Goal: Communication & Community: Share content

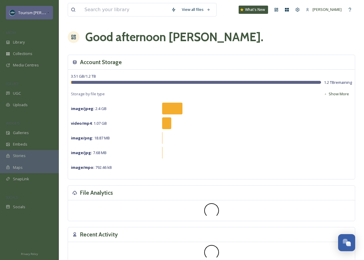
click at [44, 12] on span "Tourism [PERSON_NAME]" at bounding box center [40, 13] width 44 height 6
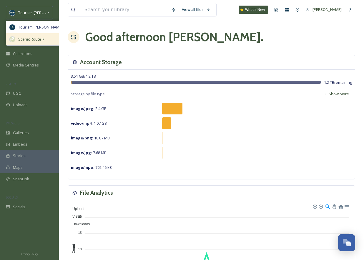
click at [32, 40] on span "Scenic Route 7" at bounding box center [31, 40] width 26 height 6
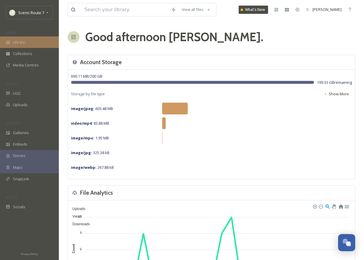
click at [28, 42] on div "Library" at bounding box center [29, 42] width 59 height 11
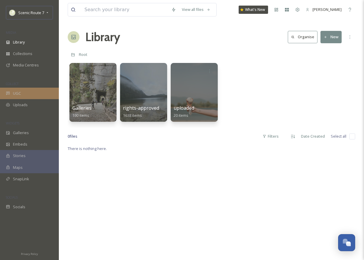
click at [14, 92] on span "UGC" at bounding box center [17, 94] width 8 height 6
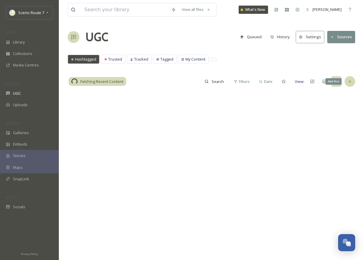
click at [350, 80] on icon at bounding box center [350, 81] width 5 height 5
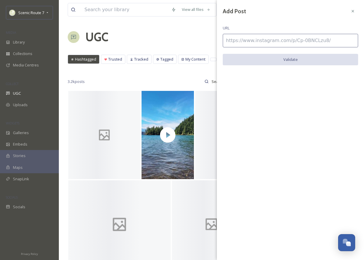
click at [245, 43] on input at bounding box center [290, 41] width 135 height 14
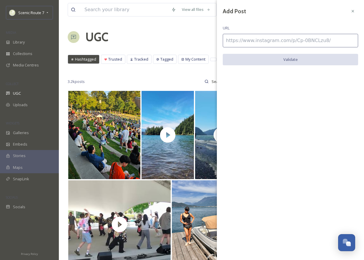
paste input "[URL][DOMAIN_NAME]"
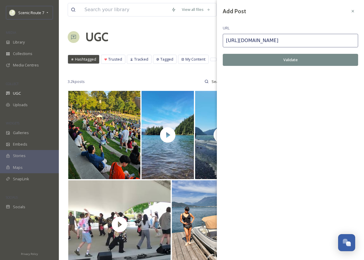
type input "[URL][DOMAIN_NAME]"
click at [286, 57] on button "Validate" at bounding box center [290, 60] width 135 height 12
click at [277, 61] on button "Add Post" at bounding box center [290, 60] width 135 height 12
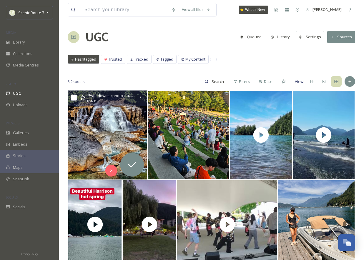
click at [119, 139] on img at bounding box center [107, 135] width 79 height 89
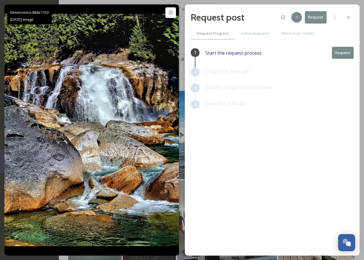
click at [341, 50] on button "Request" at bounding box center [343, 53] width 22 height 12
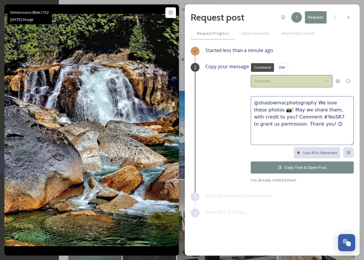
click at [273, 78] on div "Carousel" at bounding box center [292, 81] width 82 height 12
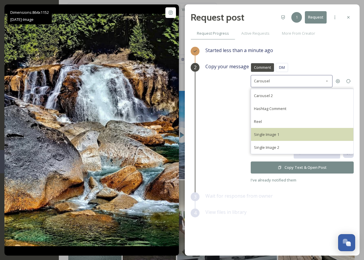
click at [263, 134] on span "Single Image 1" at bounding box center [266, 134] width 25 height 5
type textarea "@shadowmacphotography This photo is fantastic! If it's okay with you, we'd love…"
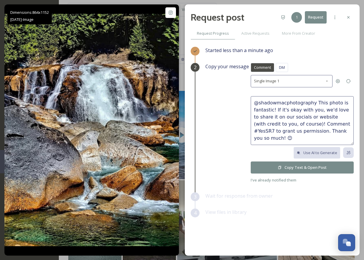
click at [282, 166] on icon at bounding box center [280, 168] width 4 height 4
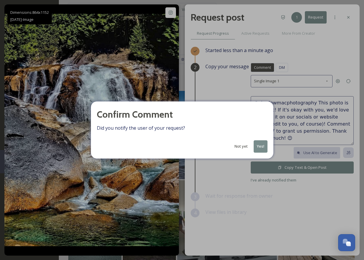
click at [263, 142] on button "Yes!" at bounding box center [261, 146] width 14 height 12
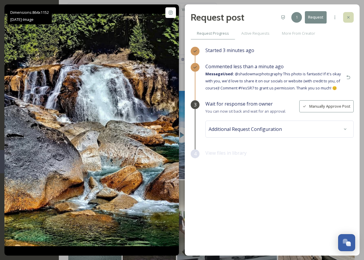
click at [351, 17] on div at bounding box center [348, 17] width 11 height 11
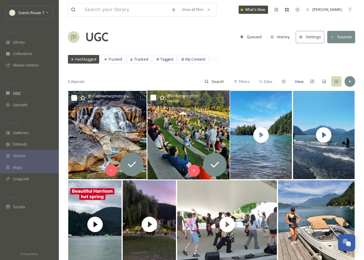
click at [176, 147] on img at bounding box center [188, 135] width 82 height 89
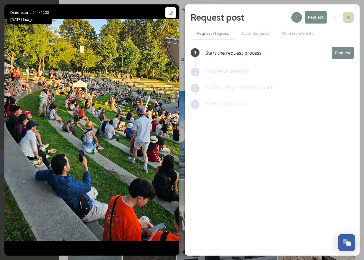
click at [347, 16] on icon at bounding box center [348, 17] width 5 height 5
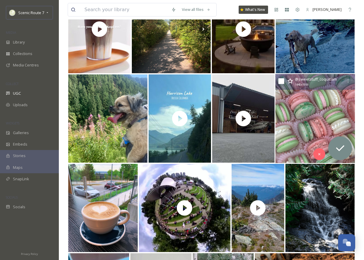
scroll to position [376, 0]
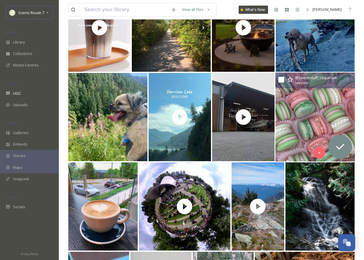
click at [300, 116] on img at bounding box center [315, 117] width 80 height 89
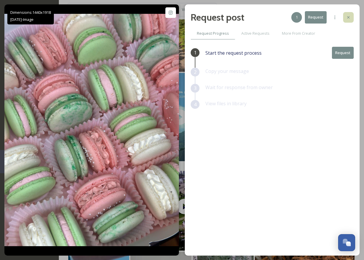
click at [348, 16] on icon at bounding box center [348, 17] width 5 height 5
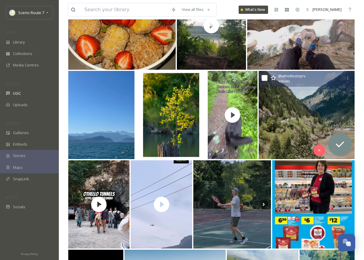
scroll to position [1184, 0]
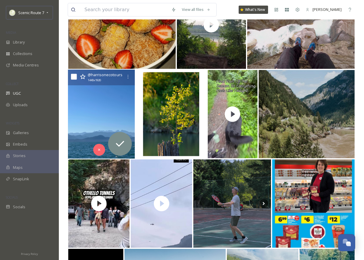
click at [79, 116] on icon at bounding box center [75, 114] width 9 height 9
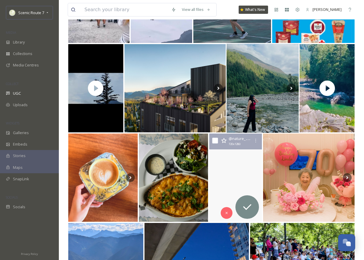
scroll to position [1373, 0]
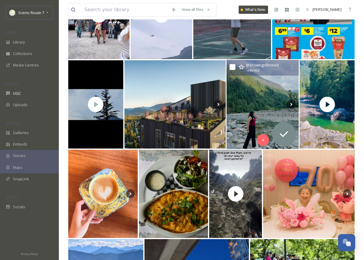
click at [246, 124] on img at bounding box center [263, 104] width 72 height 89
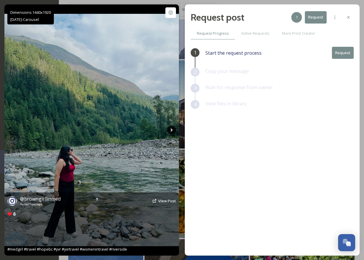
click at [172, 130] on icon at bounding box center [172, 130] width 2 height 3
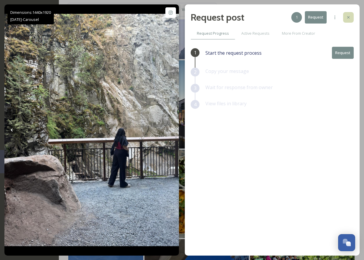
click at [348, 14] on div at bounding box center [348, 17] width 11 height 11
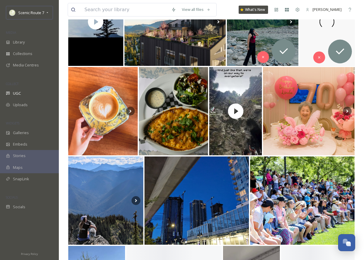
scroll to position [1462, 0]
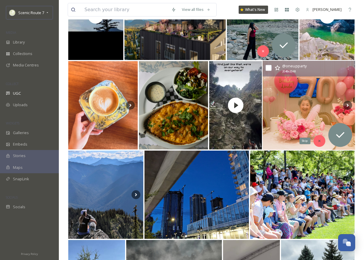
click at [318, 138] on div "Skip" at bounding box center [320, 141] width 12 height 12
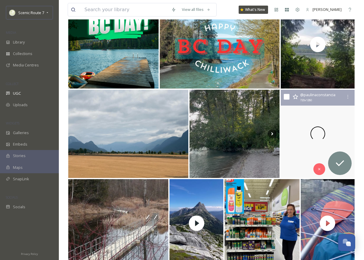
scroll to position [2074, 0]
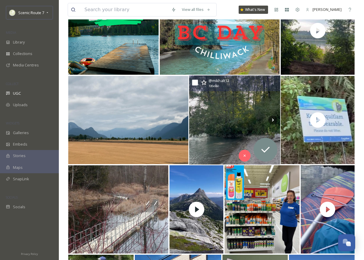
click at [231, 125] on img at bounding box center [234, 120] width 91 height 89
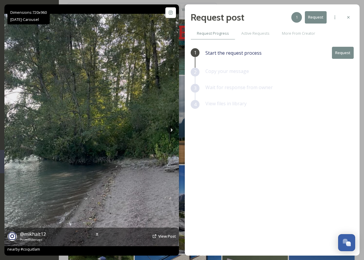
click at [173, 125] on img at bounding box center [91, 130] width 175 height 233
click at [172, 129] on icon at bounding box center [171, 130] width 9 height 9
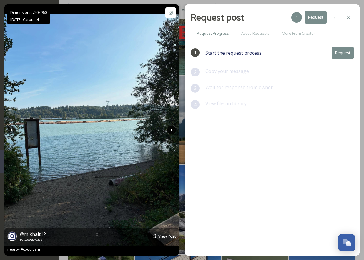
click at [172, 129] on icon at bounding box center [171, 130] width 9 height 9
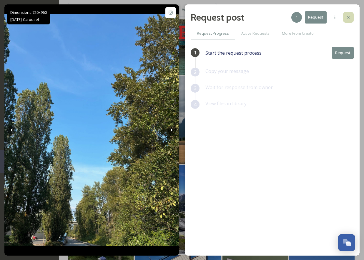
click at [349, 18] on icon at bounding box center [348, 17] width 2 height 2
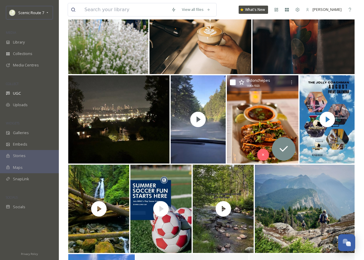
scroll to position [2802, 0]
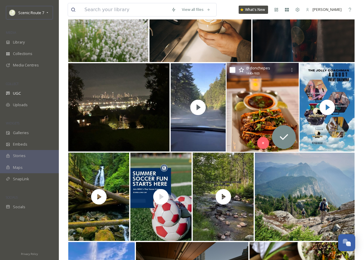
click at [251, 113] on img at bounding box center [263, 107] width 72 height 89
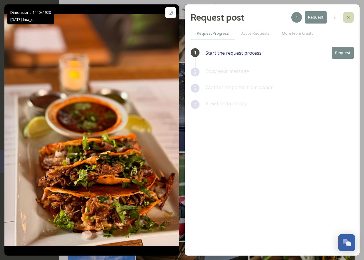
click at [350, 14] on div at bounding box center [348, 17] width 11 height 11
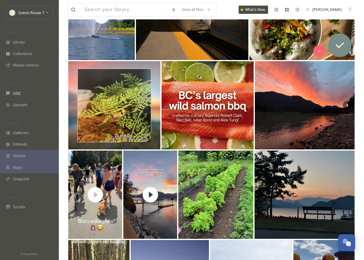
scroll to position [3094, 0]
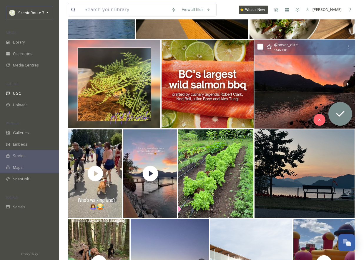
click at [277, 73] on img at bounding box center [305, 84] width 101 height 89
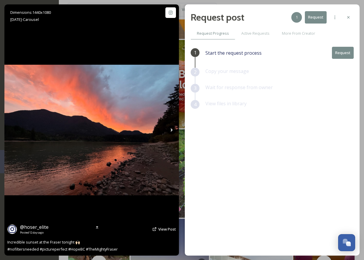
click at [171, 129] on icon at bounding box center [172, 130] width 2 height 3
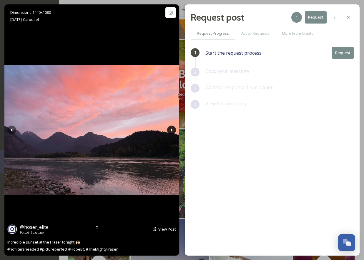
click at [172, 129] on icon at bounding box center [171, 130] width 9 height 9
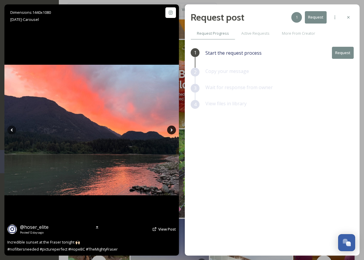
click at [172, 129] on icon at bounding box center [171, 130] width 9 height 9
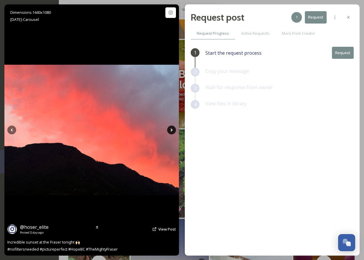
click at [172, 129] on icon at bounding box center [171, 130] width 9 height 9
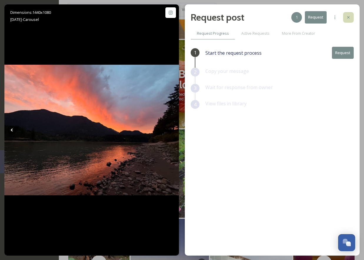
click at [349, 14] on div at bounding box center [348, 17] width 11 height 11
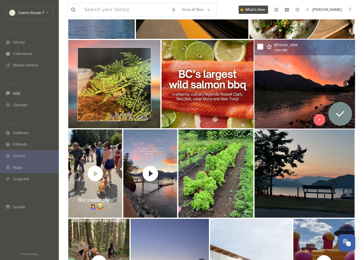
click at [317, 98] on img at bounding box center [305, 84] width 101 height 89
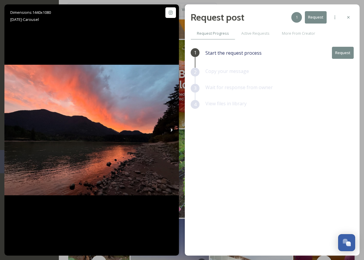
click at [347, 54] on button "Request" at bounding box center [343, 53] width 22 height 12
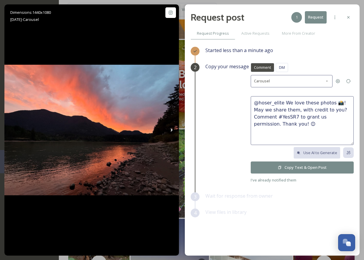
click at [299, 167] on button "Copy Text & Open Post" at bounding box center [302, 168] width 103 height 12
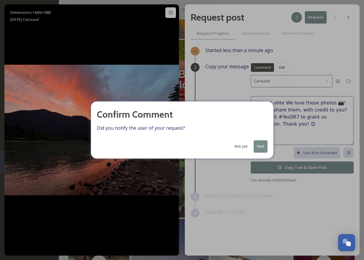
click at [261, 146] on button "Yes!" at bounding box center [261, 146] width 14 height 12
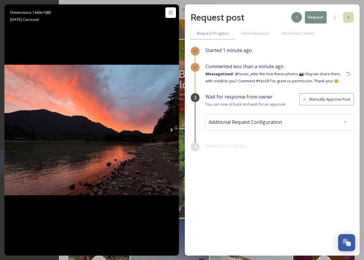
click at [347, 16] on icon at bounding box center [348, 17] width 5 height 5
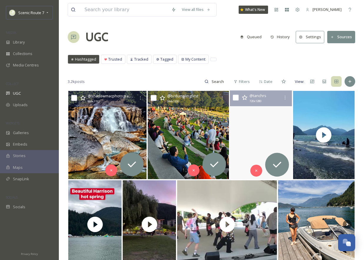
click at [255, 129] on video "The lake was just perfect yesterday\a\a🌊\a\a🎥: #iPhone15Pro \a\a#LakeDay #SlowS…" at bounding box center [261, 135] width 62 height 89
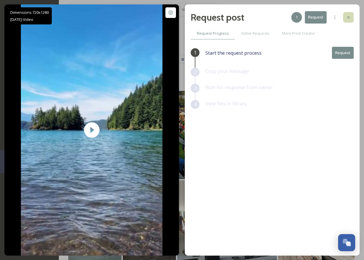
click at [351, 18] on div at bounding box center [348, 17] width 11 height 11
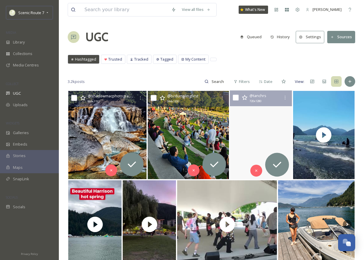
click at [257, 147] on video "The lake was just perfect yesterday\a\a🌊\a\a🎥: #iPhone15Pro \a\a#LakeDay #SlowS…" at bounding box center [261, 135] width 62 height 89
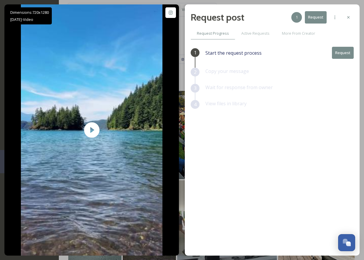
click at [339, 54] on button "Request" at bounding box center [343, 53] width 22 height 12
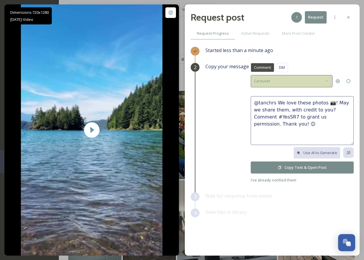
click at [327, 81] on icon at bounding box center [326, 81] width 1 height 1
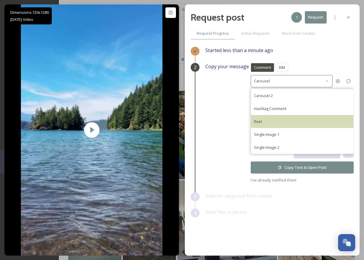
click at [289, 122] on div "Reel" at bounding box center [302, 121] width 102 height 13
type textarea "@tanchrs We love your reel 🎥! May we share it on our social media? Comment #Yes…"
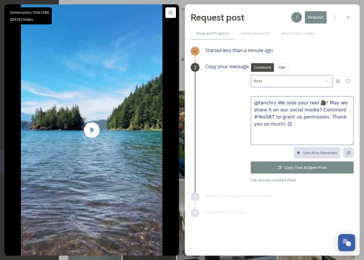
click at [282, 166] on icon at bounding box center [280, 168] width 4 height 4
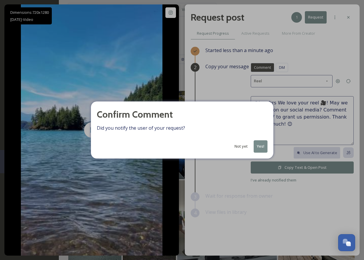
click at [263, 147] on button "Yes!" at bounding box center [261, 146] width 14 height 12
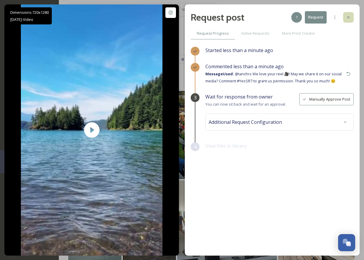
click at [348, 13] on div at bounding box center [348, 17] width 11 height 11
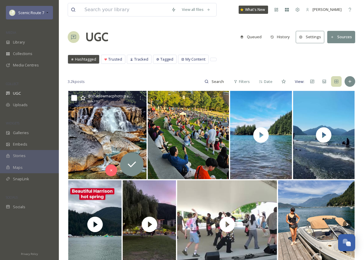
click at [50, 11] on div "Scenic Route 7" at bounding box center [29, 13] width 47 height 14
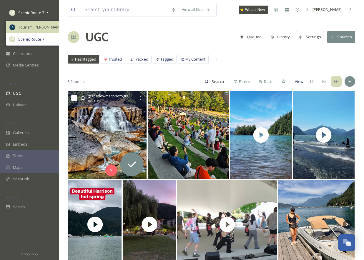
click at [46, 24] on span "Tourism [PERSON_NAME]" at bounding box center [40, 27] width 44 height 6
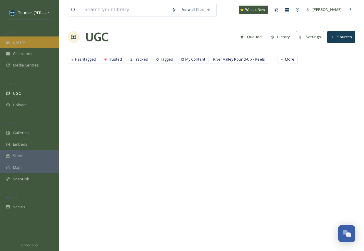
click at [33, 44] on div "Library" at bounding box center [29, 42] width 59 height 11
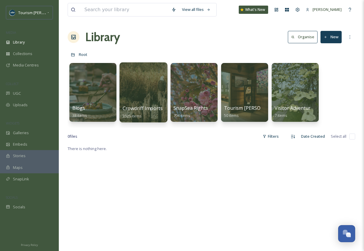
click at [148, 106] on span "Crowdriff Imports" at bounding box center [143, 108] width 40 height 6
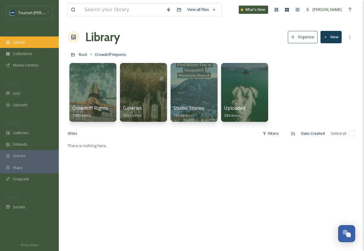
click at [28, 42] on div "Library" at bounding box center [29, 42] width 59 height 11
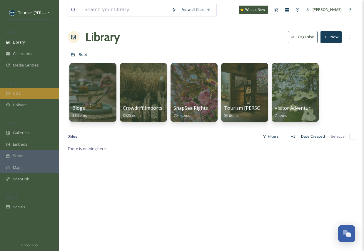
click at [19, 90] on div "UGC" at bounding box center [29, 93] width 59 height 11
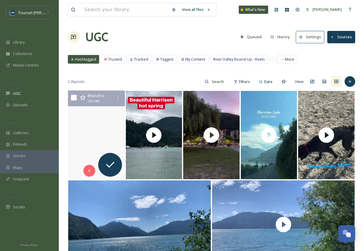
click at [103, 139] on video "A slow Sunday featuring the waves \a\a🌊\a\a🎥: #iPhone15Pro \a\a1/2\a\a#LakeDay …" at bounding box center [96, 135] width 57 height 89
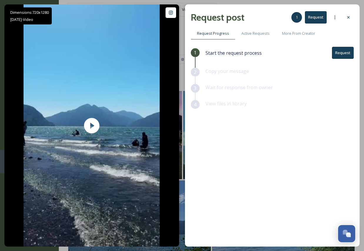
click at [342, 56] on button "Request" at bounding box center [343, 53] width 22 height 12
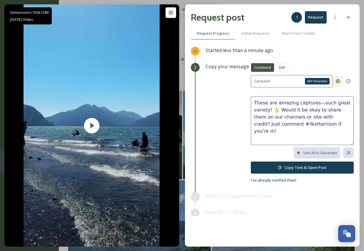
click at [338, 82] on icon at bounding box center [338, 81] width 5 height 5
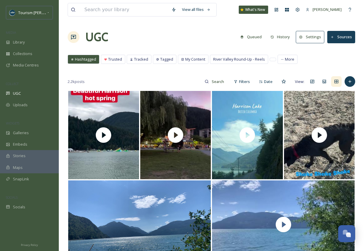
click at [283, 33] on button "History" at bounding box center [281, 36] width 26 height 11
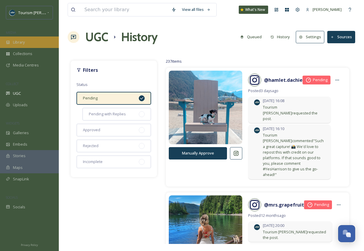
click at [29, 42] on div "Library" at bounding box center [29, 42] width 59 height 11
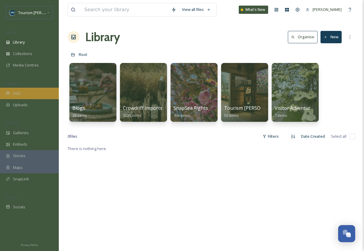
click at [16, 93] on span "UGC" at bounding box center [17, 94] width 8 height 6
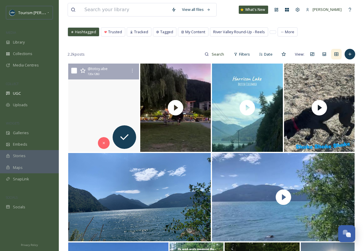
scroll to position [27, 0]
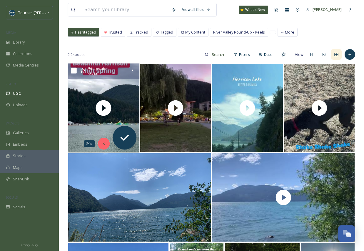
click at [102, 144] on icon at bounding box center [104, 144] width 4 height 4
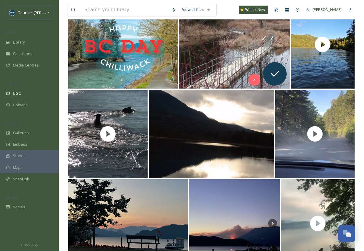
scroll to position [445, 0]
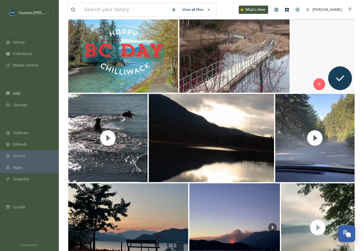
click at [310, 77] on video "#paddleboarding #hickslake #harrisonbc #beautifuldestinations #hellobc #tourism…" at bounding box center [323, 48] width 64 height 89
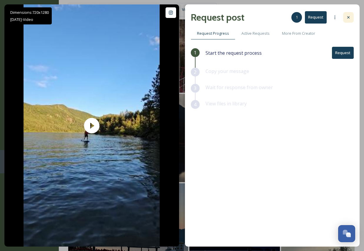
click at [352, 16] on div at bounding box center [349, 17] width 11 height 11
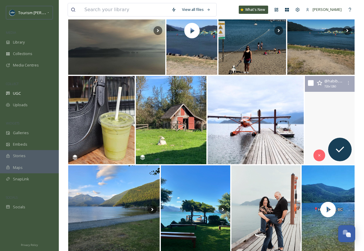
scroll to position [731, 0]
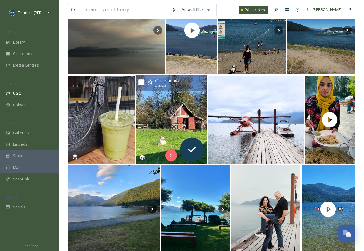
click at [171, 139] on img at bounding box center [172, 119] width 72 height 89
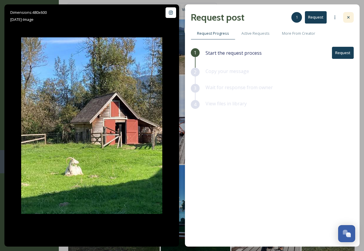
click at [351, 15] on icon at bounding box center [349, 17] width 5 height 5
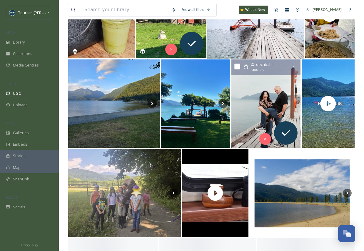
scroll to position [865, 0]
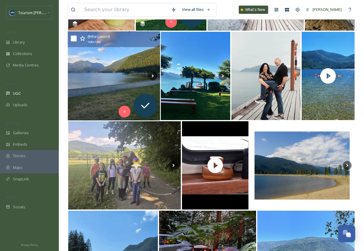
click at [92, 82] on img at bounding box center [114, 76] width 92 height 89
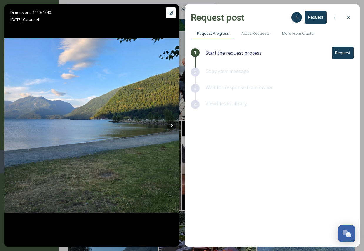
click at [349, 13] on div at bounding box center [349, 17] width 11 height 11
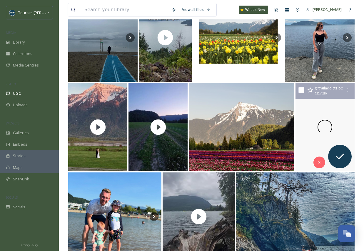
scroll to position [1799, 0]
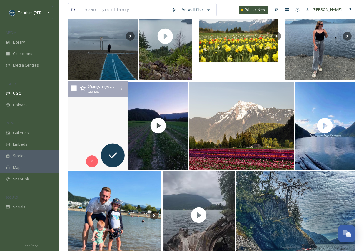
click at [84, 141] on video "Moments from ‘Trixie and Angus Wedding’ at Fraser River Lodge in Agassiz BC 🩶 S…" at bounding box center [98, 125] width 60 height 89
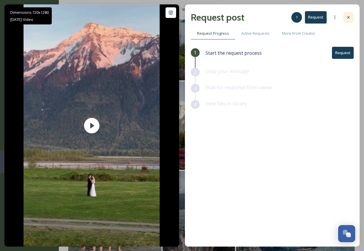
click at [350, 18] on icon at bounding box center [349, 17] width 2 height 2
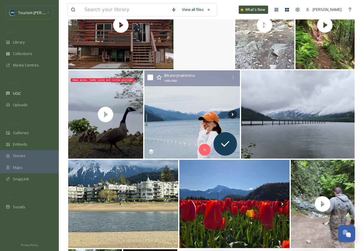
scroll to position [2801, 0]
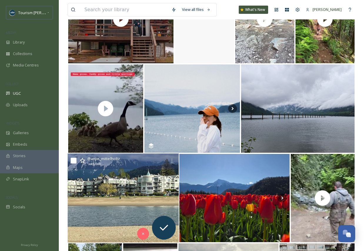
click at [118, 215] on img at bounding box center [123, 198] width 111 height 89
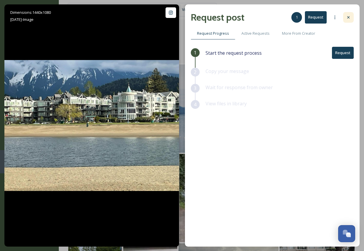
click at [347, 17] on icon at bounding box center [349, 17] width 5 height 5
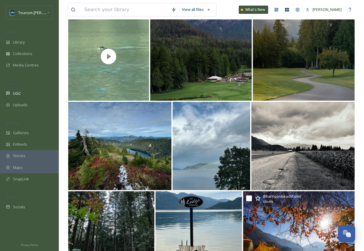
scroll to position [8504, 0]
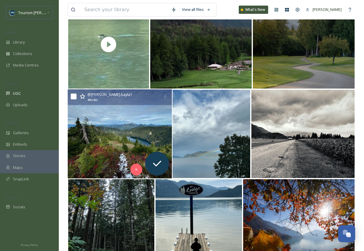
click at [129, 150] on img at bounding box center [120, 134] width 104 height 89
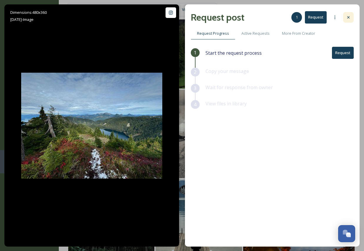
click at [349, 18] on icon at bounding box center [349, 17] width 2 height 2
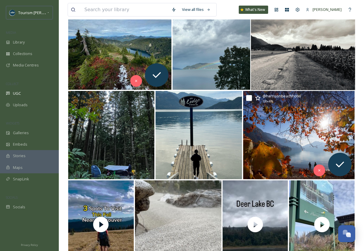
scroll to position [8600, 0]
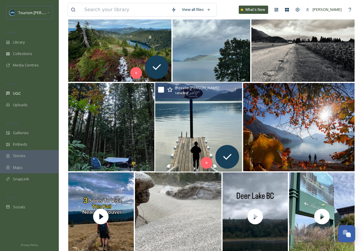
click at [193, 138] on img at bounding box center [198, 127] width 87 height 89
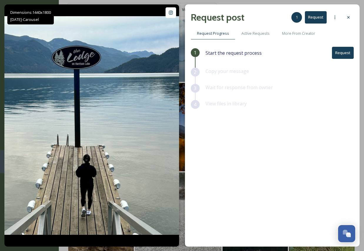
click at [341, 54] on button "Request" at bounding box center [343, 53] width 22 height 12
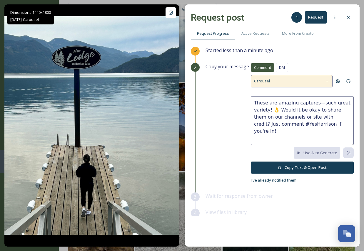
click at [329, 82] on icon at bounding box center [327, 81] width 5 height 5
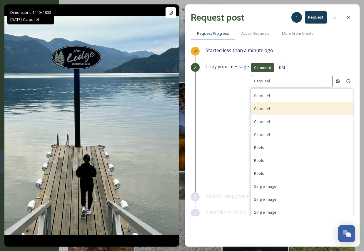
click at [319, 109] on div "Carousel" at bounding box center [302, 108] width 102 height 13
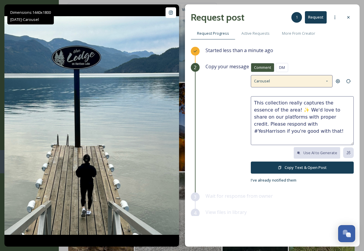
click at [326, 80] on icon at bounding box center [327, 81] width 5 height 5
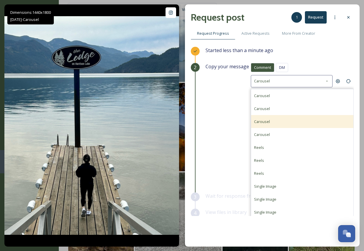
click at [315, 121] on div "Carousel" at bounding box center [302, 121] width 102 height 13
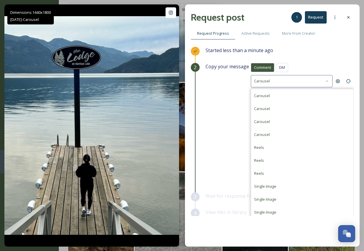
type textarea "What a fantastic set of photos! 📷 Would you mind if we featured them (with cred…"
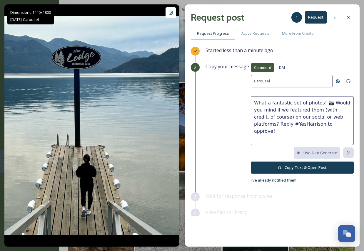
click at [299, 167] on button "Copy Text & Open Post" at bounding box center [302, 168] width 103 height 12
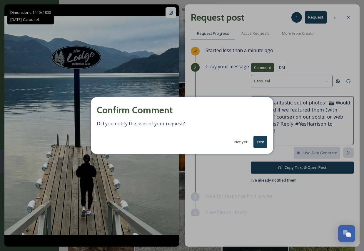
click at [243, 143] on button "Not yet" at bounding box center [241, 141] width 19 height 11
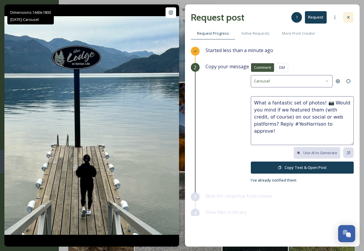
click at [348, 20] on div at bounding box center [349, 17] width 11 height 11
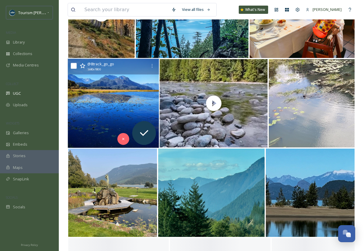
scroll to position [9164, 0]
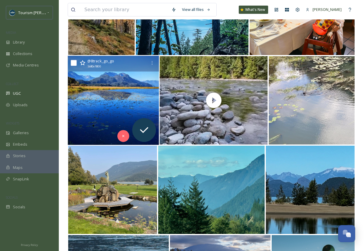
click at [93, 116] on img at bounding box center [113, 100] width 91 height 89
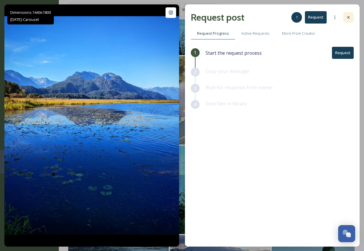
click at [347, 19] on icon at bounding box center [349, 17] width 5 height 5
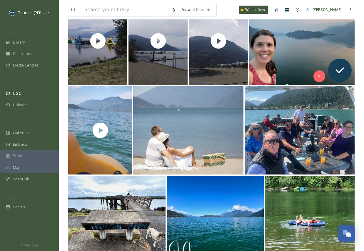
scroll to position [9693, 0]
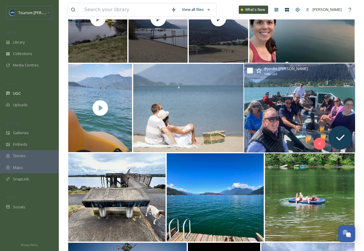
click at [280, 123] on img at bounding box center [299, 108] width 111 height 89
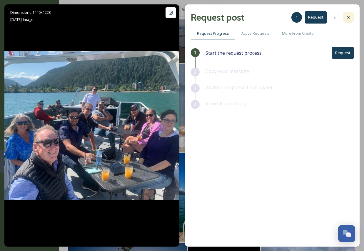
click at [348, 18] on icon at bounding box center [349, 17] width 2 height 2
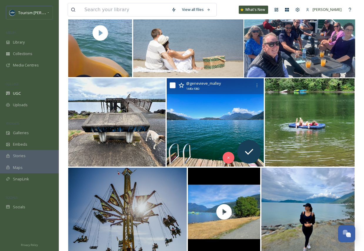
scroll to position [9774, 0]
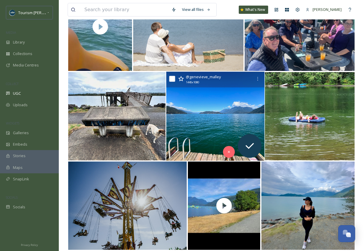
click at [205, 129] on img at bounding box center [215, 116] width 98 height 89
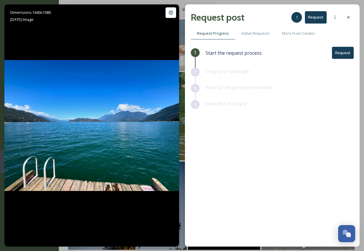
click at [344, 55] on button "Request" at bounding box center [343, 53] width 22 height 12
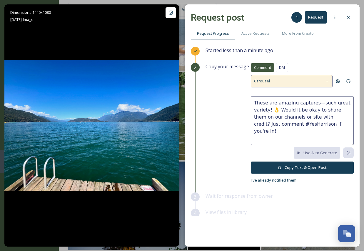
click at [327, 81] on icon at bounding box center [326, 81] width 1 height 1
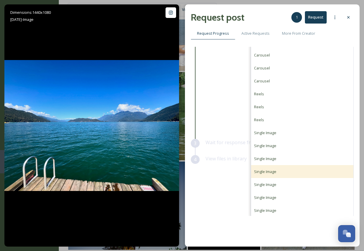
click at [279, 173] on div "Single Image" at bounding box center [302, 171] width 102 height 13
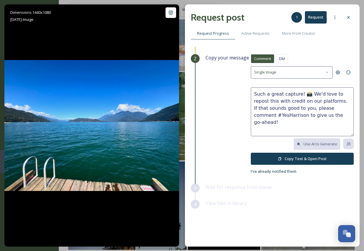
scroll to position [7, 0]
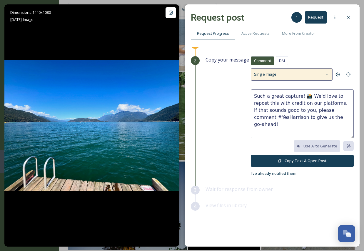
click at [329, 75] on icon at bounding box center [327, 74] width 5 height 5
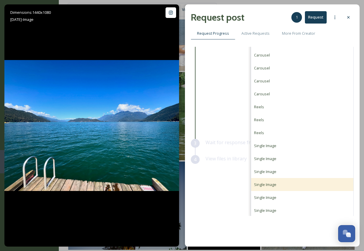
click at [273, 183] on span "Single Image" at bounding box center [265, 184] width 22 height 5
type textarea "Thanks for sharing this beautiful view! 😊Can we reshare it on our social channe…"
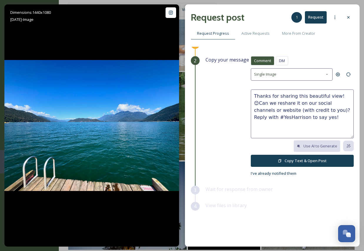
click at [287, 158] on button "Copy Text & Open Post" at bounding box center [302, 161] width 103 height 12
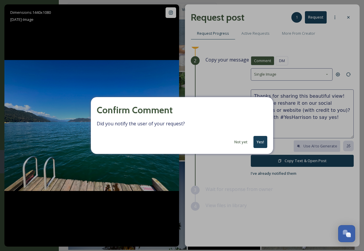
click at [260, 141] on button "Yes!" at bounding box center [261, 142] width 14 height 12
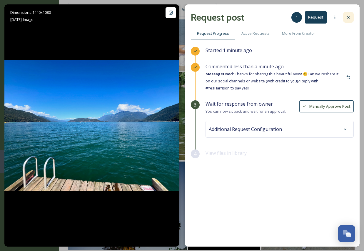
scroll to position [0, 0]
click at [350, 17] on icon at bounding box center [349, 17] width 5 height 5
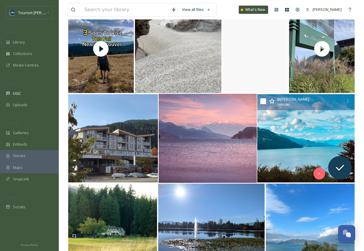
scroll to position [8787, 0]
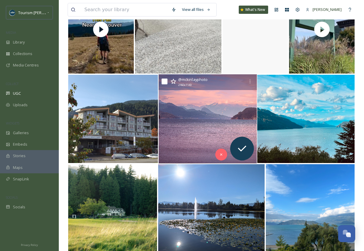
click at [206, 137] on img at bounding box center [208, 118] width 98 height 89
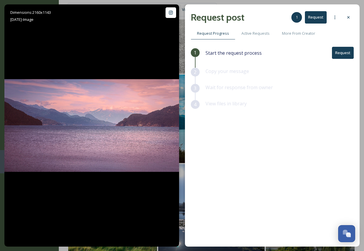
click at [338, 53] on button "Request" at bounding box center [343, 53] width 22 height 12
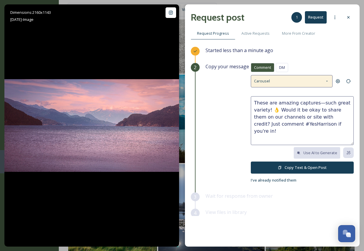
click at [328, 81] on icon at bounding box center [327, 81] width 5 height 5
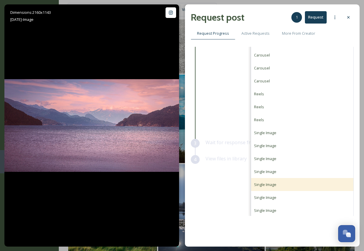
click at [269, 190] on div "Single Image" at bounding box center [302, 184] width 102 height 13
type textarea "Thanks for sharing this beautiful view! 😊Can we reshare it on our social channe…"
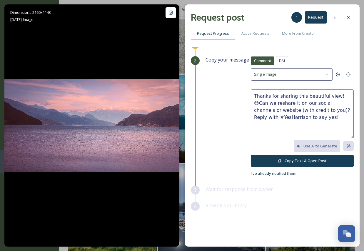
click at [294, 159] on button "Copy Text & Open Post" at bounding box center [302, 161] width 103 height 12
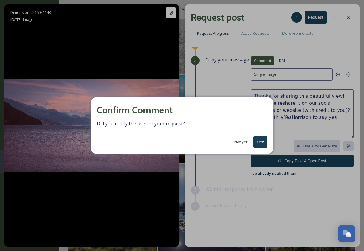
click at [264, 143] on button "Yes!" at bounding box center [261, 142] width 14 height 12
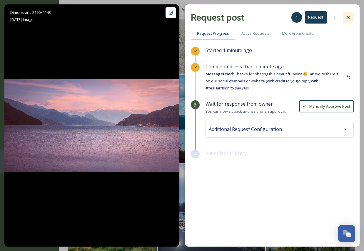
click at [351, 15] on div at bounding box center [349, 17] width 11 height 11
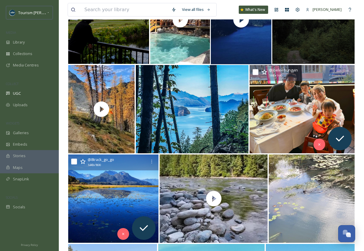
scroll to position [9053, 0]
